Goal: Transaction & Acquisition: Purchase product/service

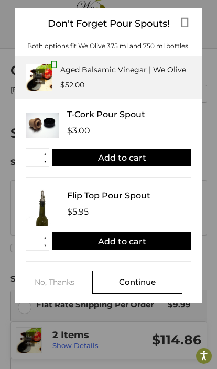
click at [49, 66] on img at bounding box center [39, 77] width 26 height 26
click at [145, 66] on div "Aged Balsamic Vinegar | We Olive" at bounding box center [123, 69] width 126 height 11
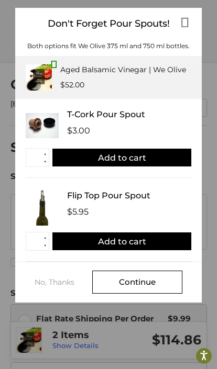
click at [185, 16] on icon at bounding box center [185, 23] width 8 height 14
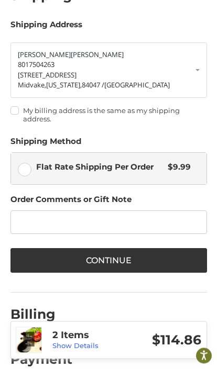
scroll to position [169, 0]
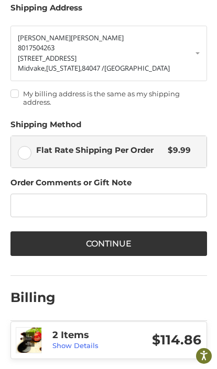
click at [87, 341] on h3 "2 Items" at bounding box center [89, 335] width 74 height 12
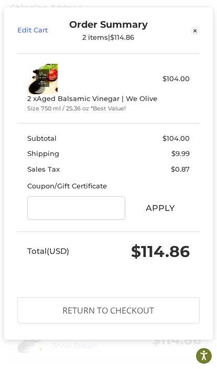
click at [37, 31] on link "Edit Cart" at bounding box center [40, 30] width 46 height 23
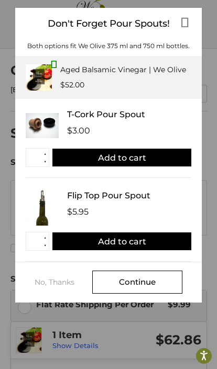
click at [161, 273] on div "Continue" at bounding box center [137, 282] width 90 height 23
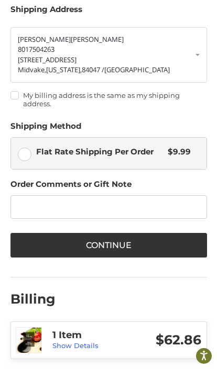
scroll to position [169, 0]
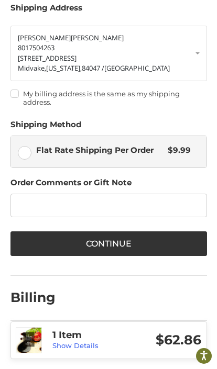
click at [144, 239] on button "Continue" at bounding box center [108, 243] width 196 height 25
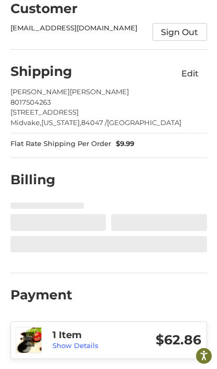
scroll to position [29, 0]
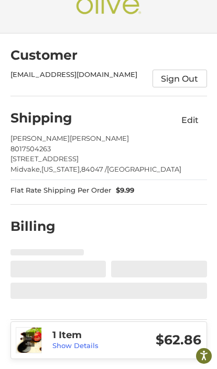
select select "**"
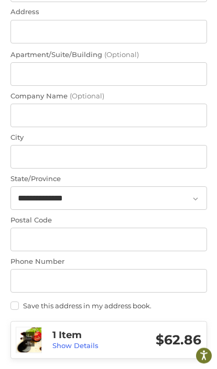
scroll to position [497, 0]
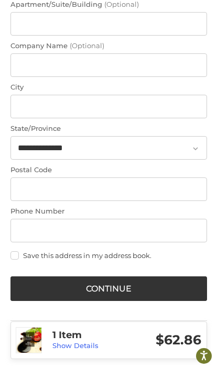
click at [104, 283] on button "Continue" at bounding box center [108, 288] width 196 height 25
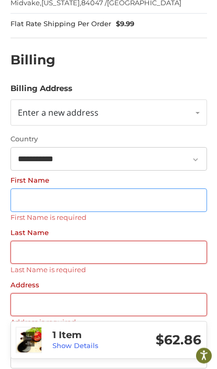
scroll to position [176, 0]
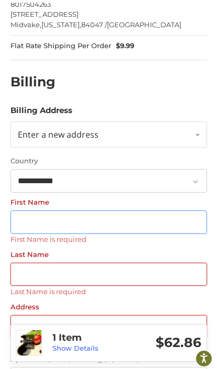
click at [41, 216] on input "First Name" at bounding box center [108, 220] width 196 height 24
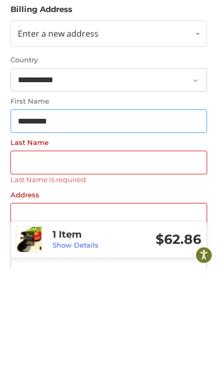
type input "*********"
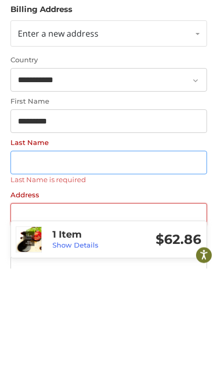
click at [39, 252] on input "Last Name" at bounding box center [108, 264] width 196 height 24
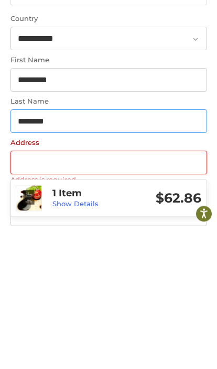
type input "********"
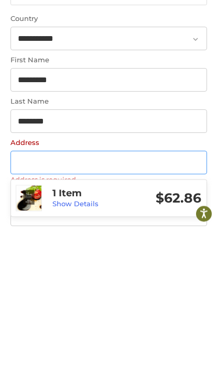
click at [48, 293] on input "Address" at bounding box center [108, 305] width 196 height 24
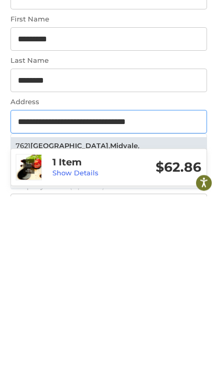
click at [140, 310] on li "[STREET_ADDRESS]" at bounding box center [108, 323] width 195 height 27
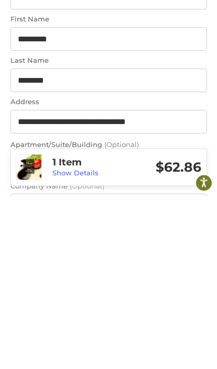
type input "**********"
type input "*******"
select select "**"
type input "*****"
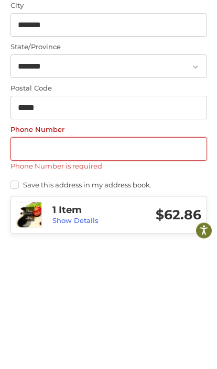
scroll to position [457, 0]
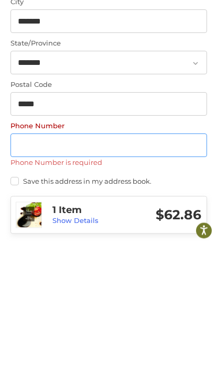
click at [44, 259] on input "Phone Number" at bounding box center [108, 271] width 196 height 24
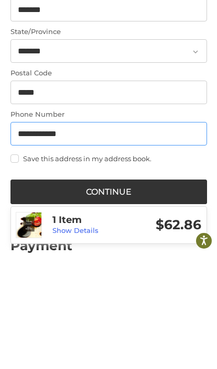
type input "**********"
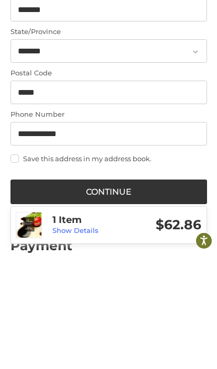
click at [113, 295] on button "Continue" at bounding box center [108, 307] width 196 height 25
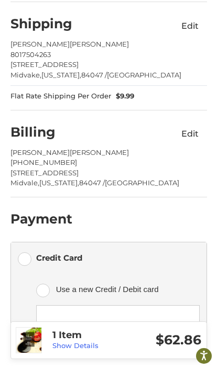
scroll to position [232, 0]
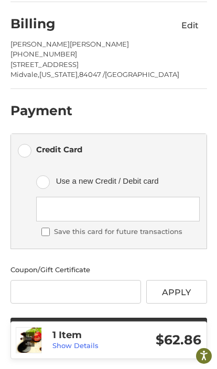
click at [125, 203] on div at bounding box center [117, 209] width 163 height 25
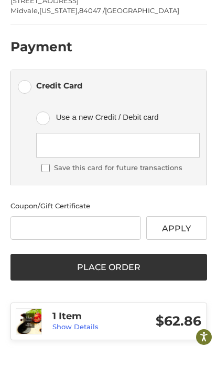
scroll to position [279, 0]
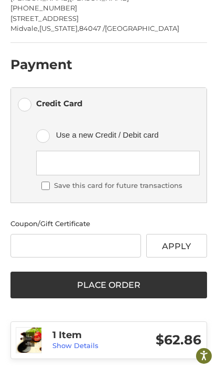
click at [128, 279] on button "Place Order" at bounding box center [108, 285] width 196 height 27
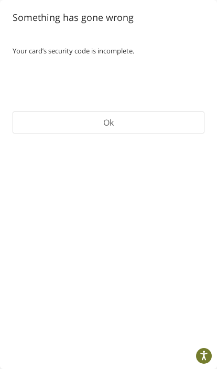
click at [113, 121] on button "Ok" at bounding box center [108, 122] width 191 height 22
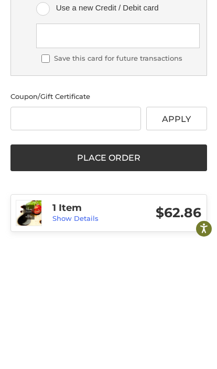
click at [142, 272] on button "Place Order" at bounding box center [108, 285] width 196 height 27
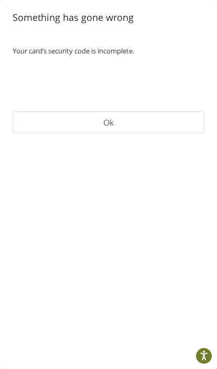
click at [123, 120] on button "Ok" at bounding box center [108, 122] width 191 height 22
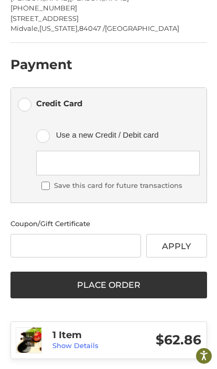
click at [48, 137] on label "Use a new Credit / Debit card" at bounding box center [117, 134] width 163 height 31
click at [31, 106] on label "Credit Card" at bounding box center [108, 103] width 195 height 31
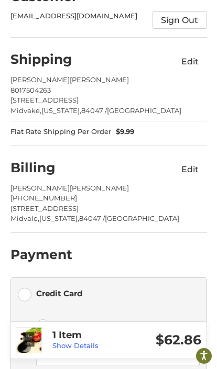
scroll to position [87, 0]
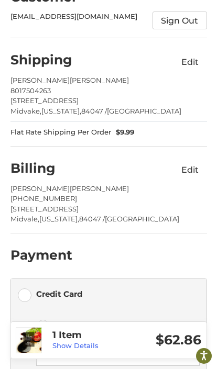
click at [30, 299] on label "Credit Card" at bounding box center [108, 293] width 195 height 31
click at [27, 297] on label "Credit Card" at bounding box center [108, 293] width 195 height 31
click at [191, 166] on button "Edit" at bounding box center [189, 170] width 33 height 17
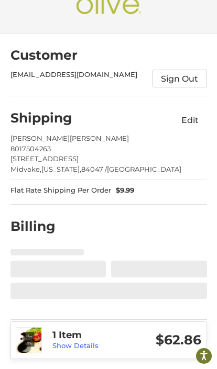
select select "**"
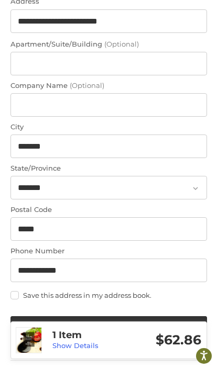
scroll to position [497, 0]
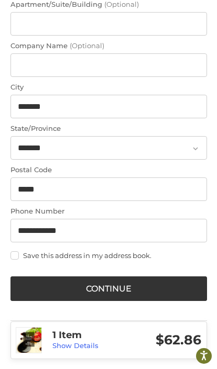
click at [131, 284] on button "Continue" at bounding box center [108, 288] width 196 height 25
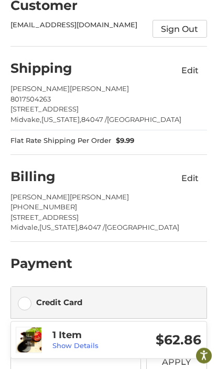
scroll to position [124, 0]
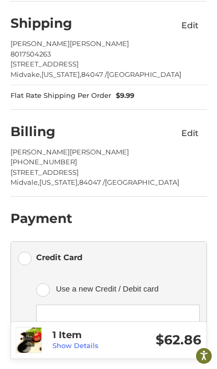
click at [48, 292] on label "Use a new Credit / Debit card" at bounding box center [117, 288] width 163 height 31
click at [29, 260] on label "Credit Card" at bounding box center [108, 257] width 195 height 31
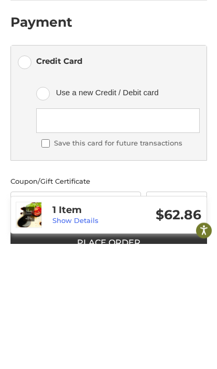
scroll to position [232, 0]
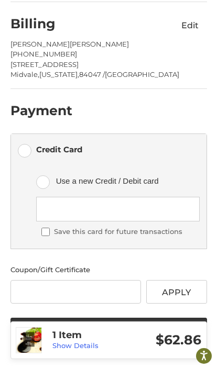
click at [180, 288] on button "Apply" at bounding box center [176, 292] width 61 height 24
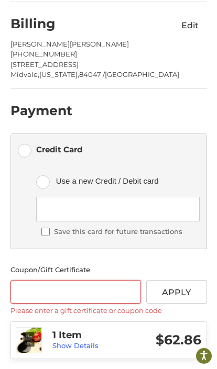
click at [111, 343] on button "Place Order" at bounding box center [108, 341] width 196 height 27
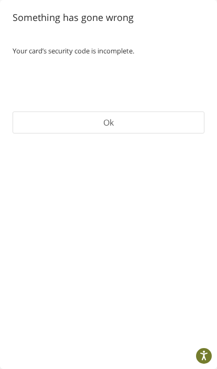
click at [120, 128] on button "Ok" at bounding box center [108, 122] width 191 height 22
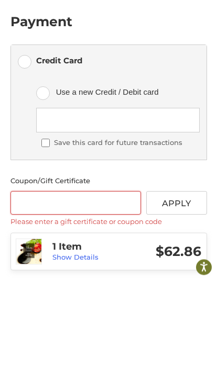
scroll to position [289, 0]
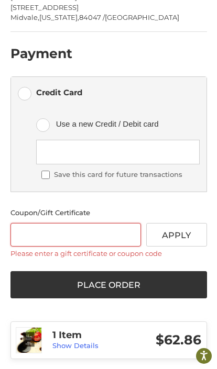
click at [138, 285] on button "Place Order" at bounding box center [108, 284] width 196 height 27
